Goal: Find specific page/section: Find specific page/section

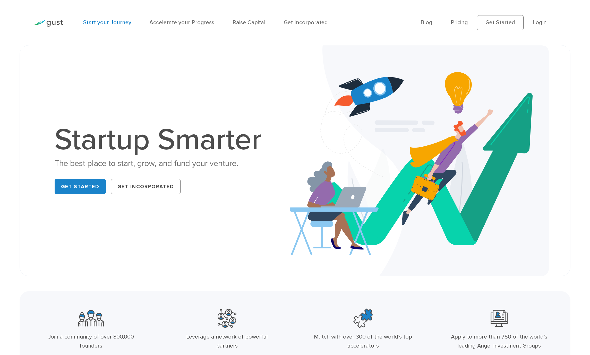
click at [100, 23] on link "Start your Journey" at bounding box center [107, 22] width 48 height 7
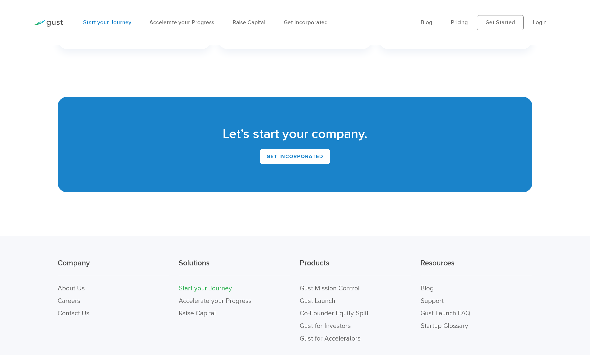
scroll to position [1348, 0]
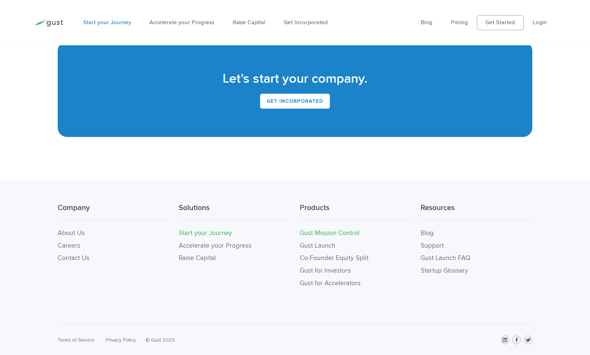
click at [310, 232] on link "Gust Mission Control" at bounding box center [330, 233] width 60 height 8
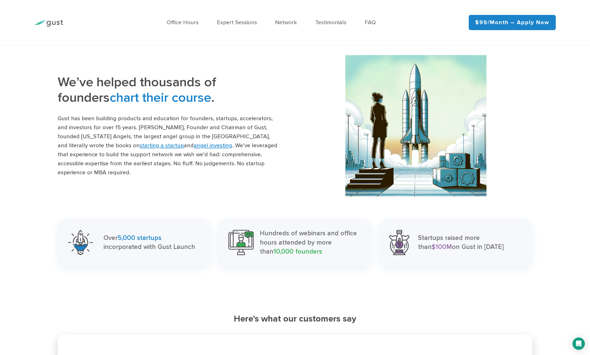
scroll to position [648, 0]
